Goal: Task Accomplishment & Management: Use online tool/utility

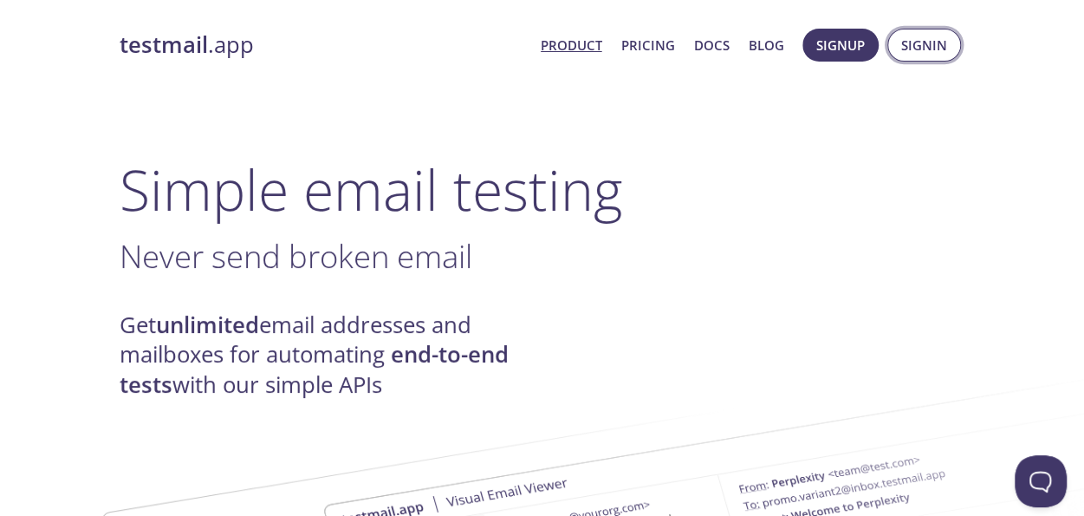
click at [939, 40] on span "Signin" at bounding box center [924, 45] width 46 height 23
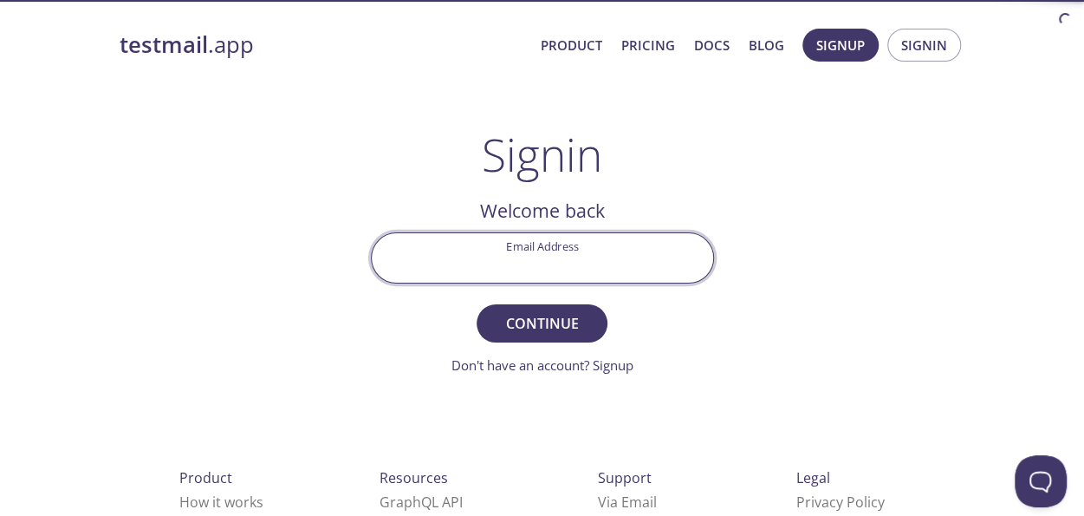
click at [544, 269] on input "Email Address" at bounding box center [542, 257] width 341 height 49
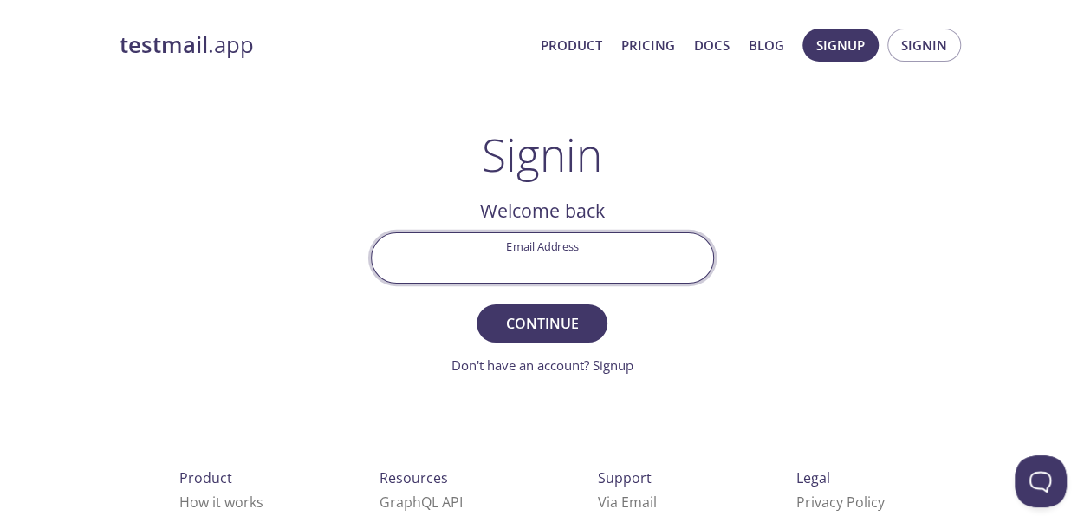
type input "[EMAIL_ADDRESS][DOMAIN_NAME]"
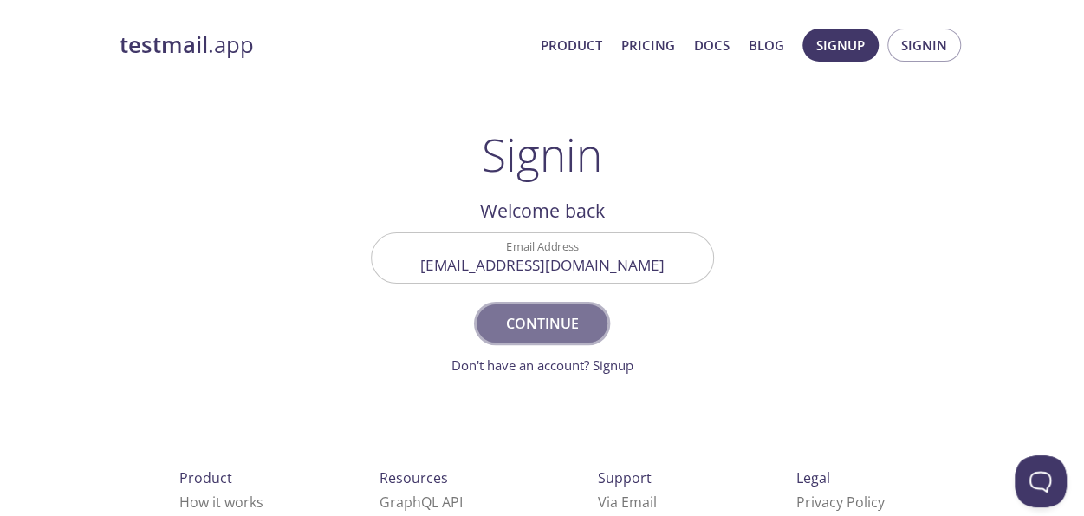
click at [521, 312] on span "Continue" at bounding box center [542, 323] width 92 height 24
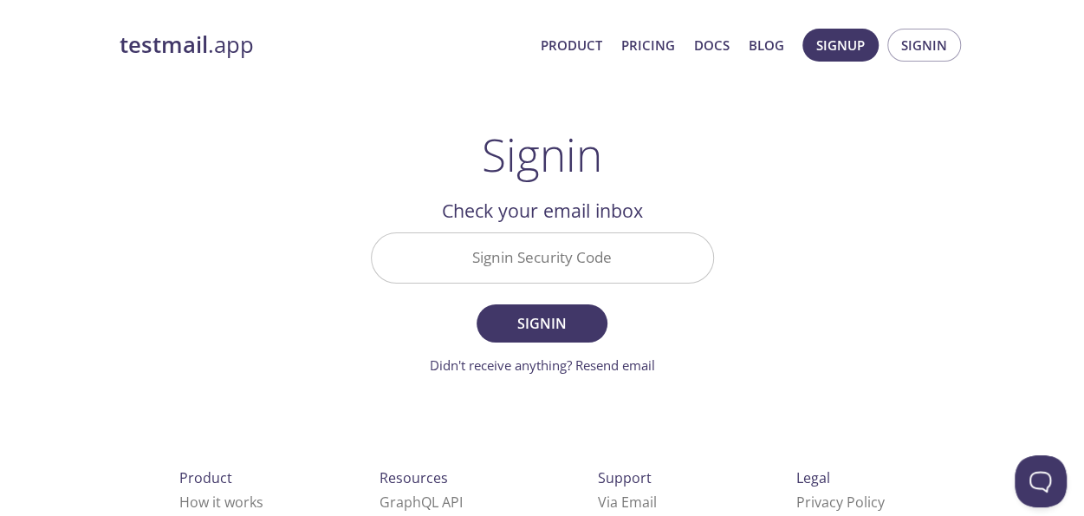
click at [524, 255] on input "Signin Security Code" at bounding box center [542, 257] width 341 height 49
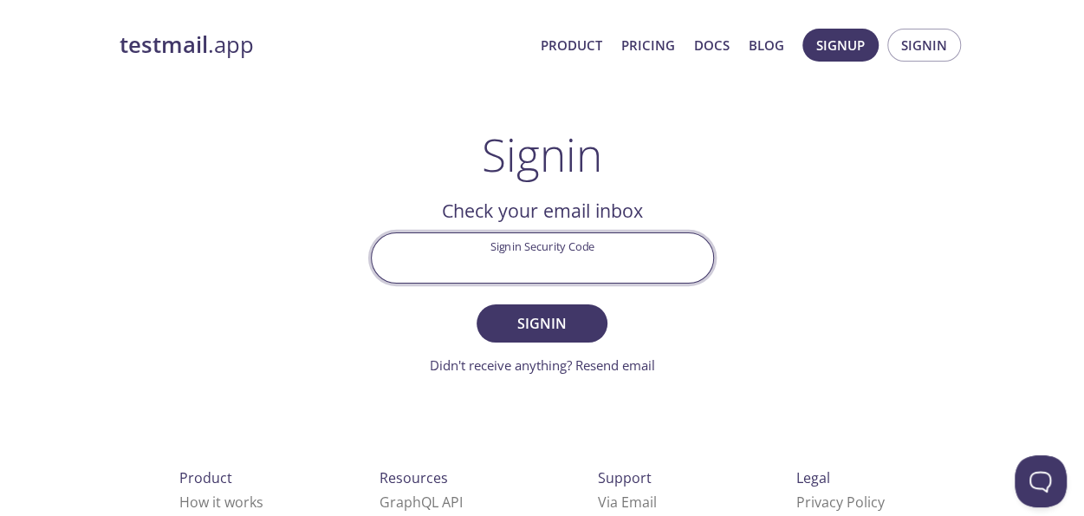
paste input "HJMQNTJ"
type input "HJMQNTJ"
click at [539, 319] on span "Signin" at bounding box center [542, 323] width 92 height 24
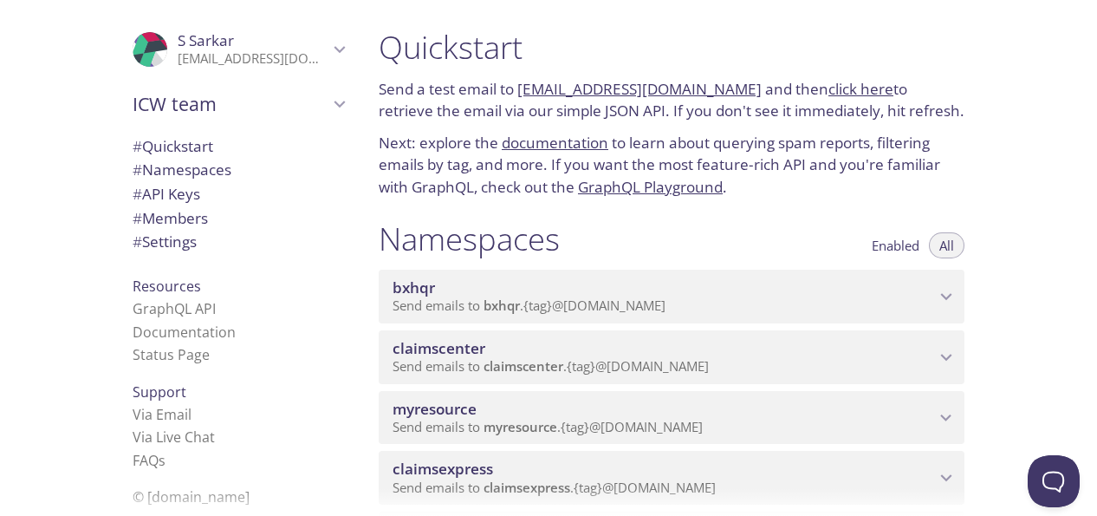
click at [912, 419] on p "Send emails to myresource . {tag} @[DOMAIN_NAME]" at bounding box center [664, 427] width 542 height 17
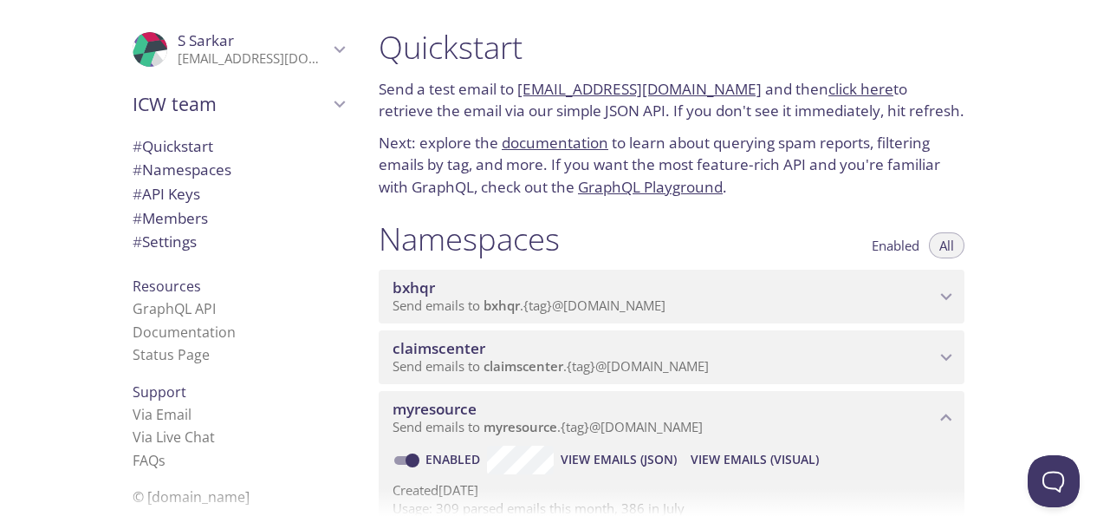
click at [776, 464] on span "View Emails (Visual)" at bounding box center [755, 459] width 128 height 21
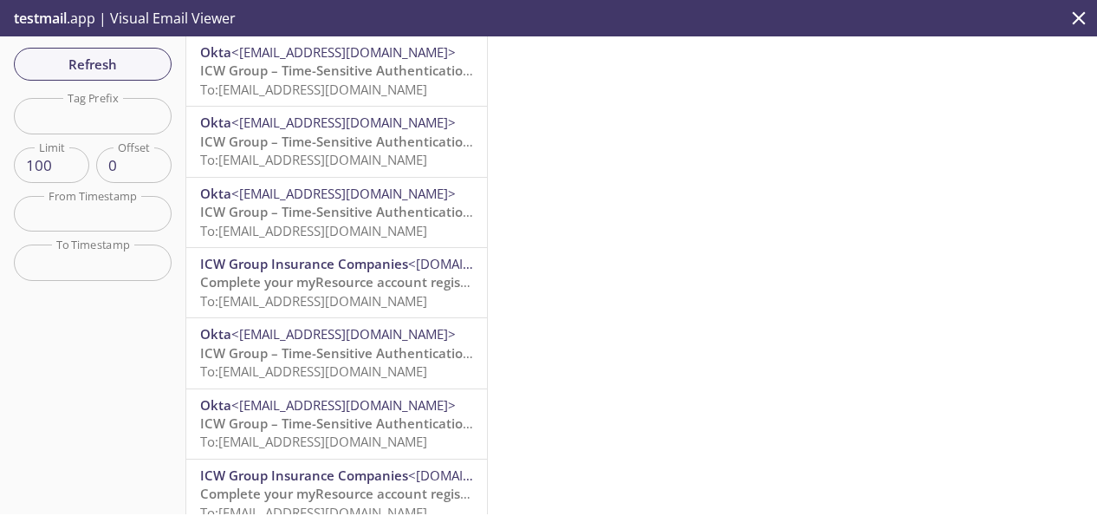
click at [94, 65] on span "Refresh" at bounding box center [93, 64] width 130 height 23
click at [416, 61] on span "<[EMAIL_ADDRESS][DOMAIN_NAME]>" at bounding box center [520, 51] width 224 height 17
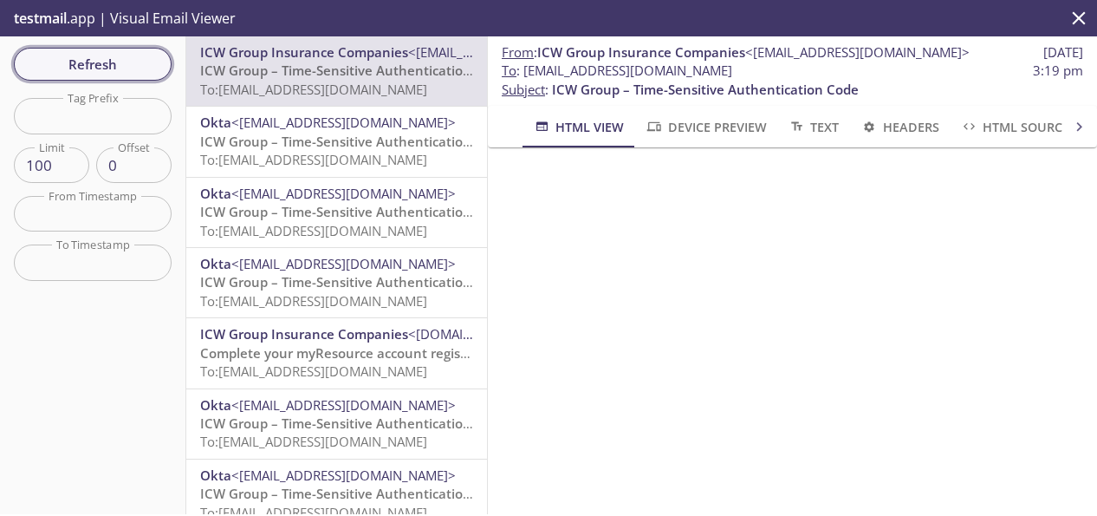
click at [43, 68] on span "Refresh" at bounding box center [93, 64] width 130 height 23
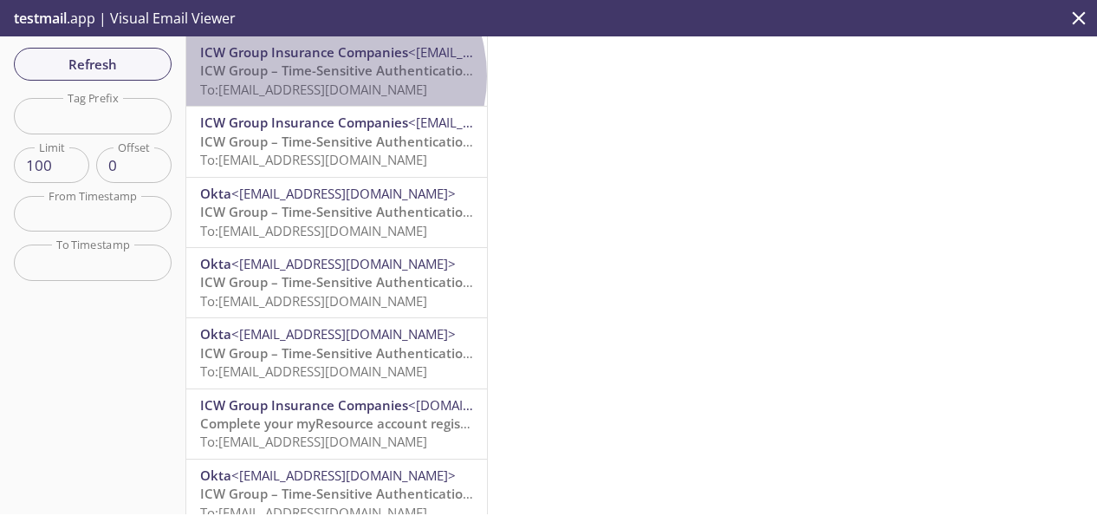
click at [334, 76] on span "ICW Group – Time-Sensitive Authentication Code" at bounding box center [353, 70] width 307 height 17
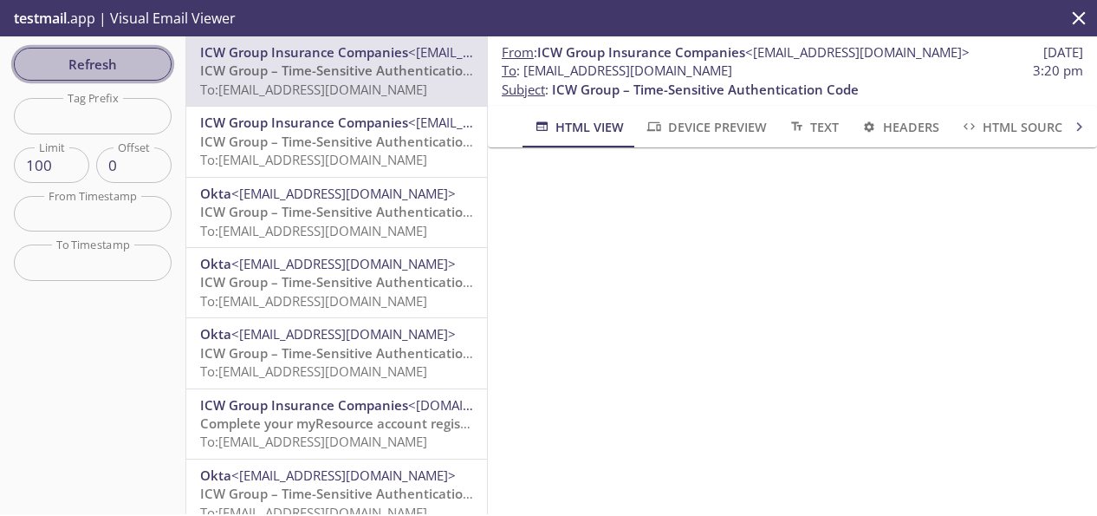
click at [88, 68] on span "Refresh" at bounding box center [93, 64] width 130 height 23
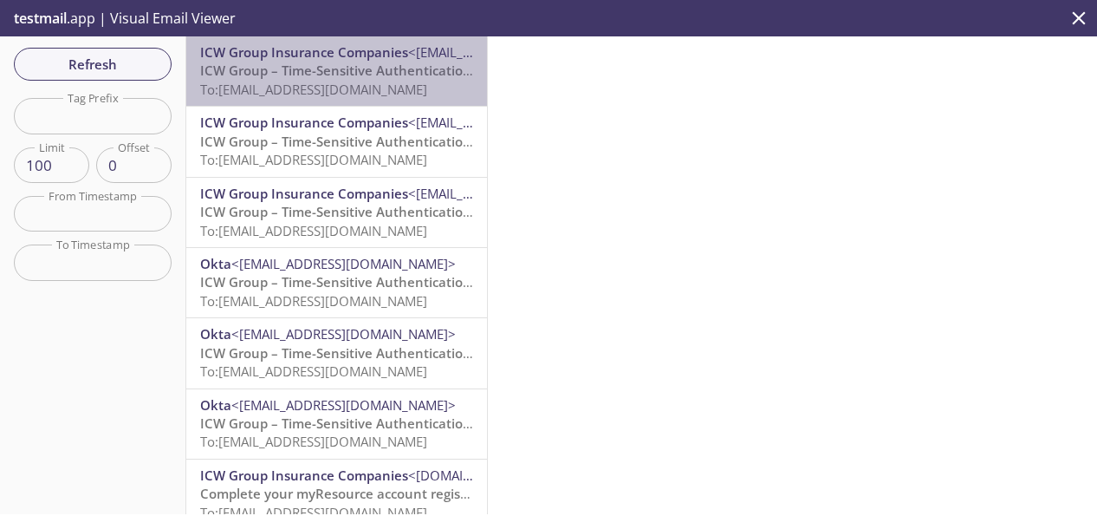
click at [343, 67] on span "ICW Group – Time-Sensitive Authentication Code" at bounding box center [353, 70] width 307 height 17
